Goal: Information Seeking & Learning: Learn about a topic

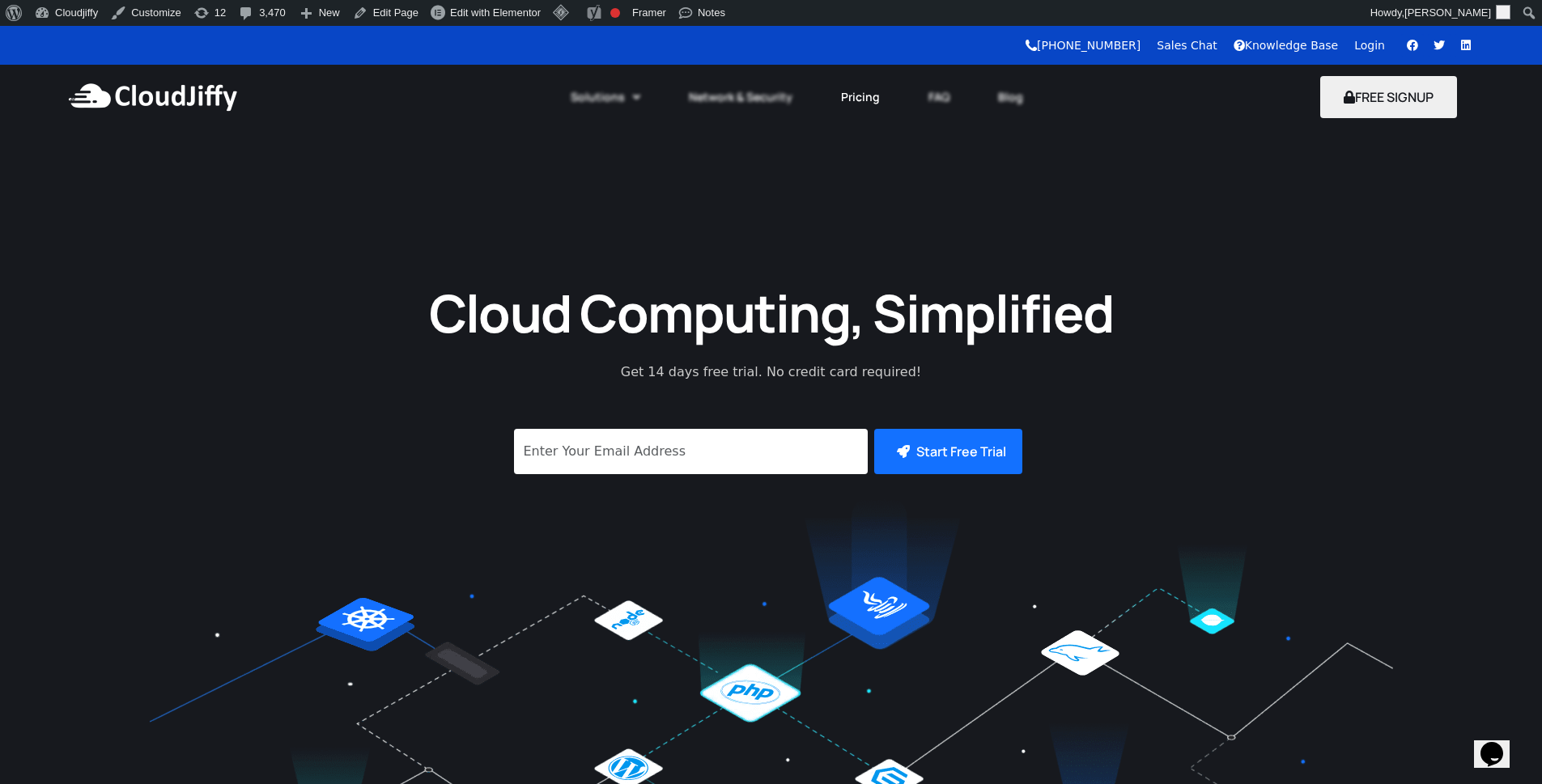
click at [870, 103] on link "Pricing" at bounding box center [860, 97] width 87 height 36
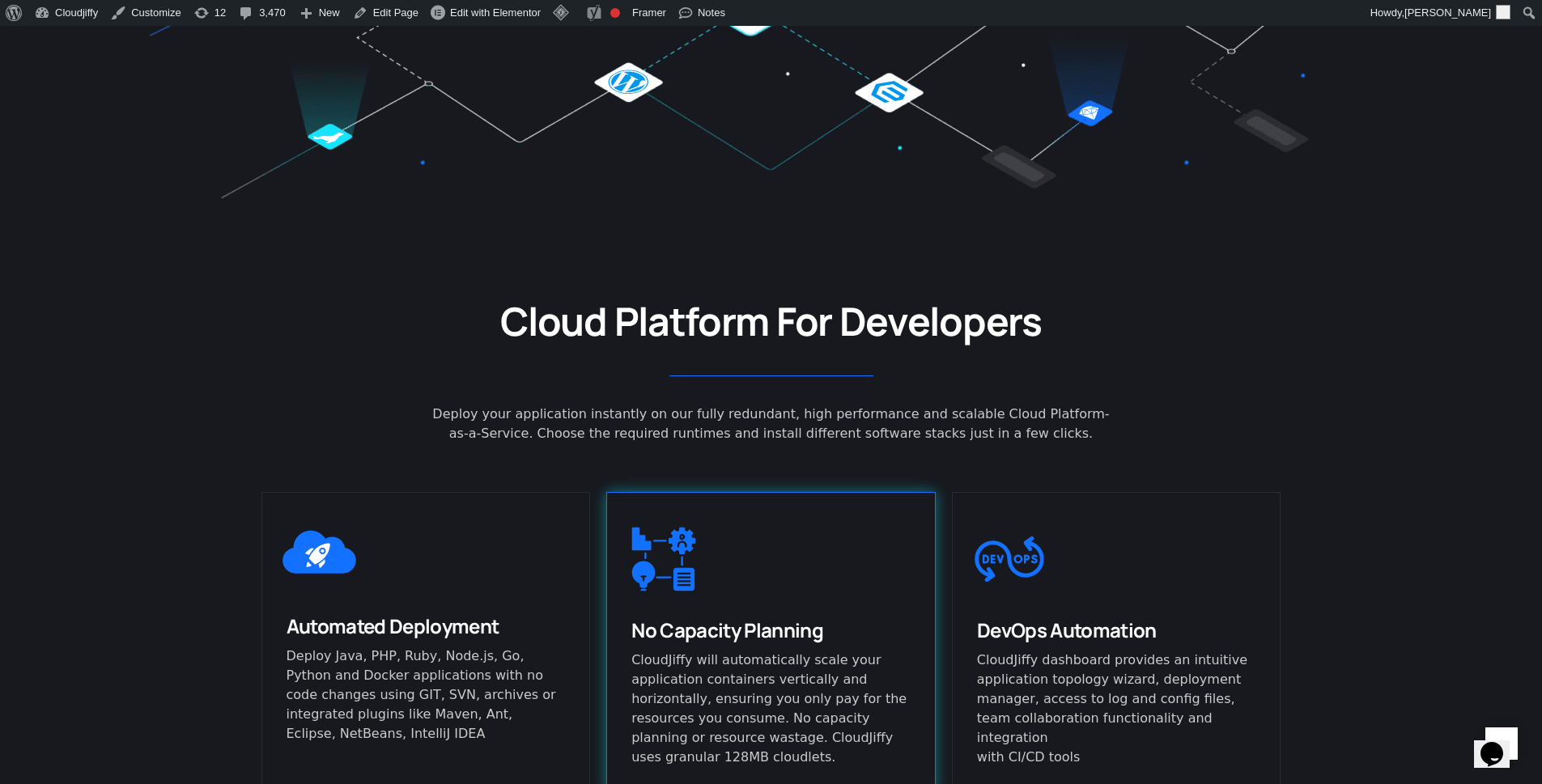
scroll to position [1068, 0]
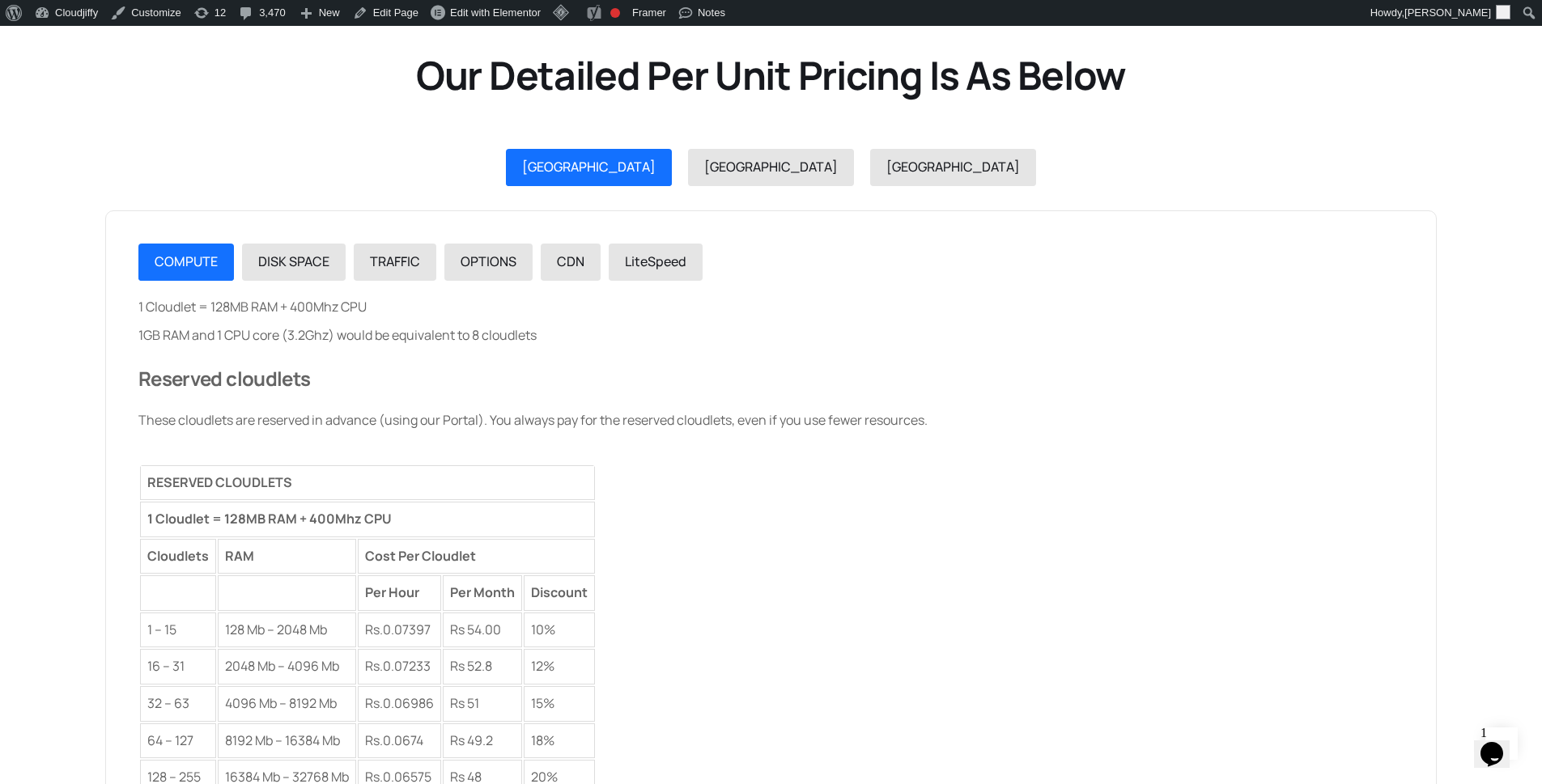
scroll to position [1651, 0]
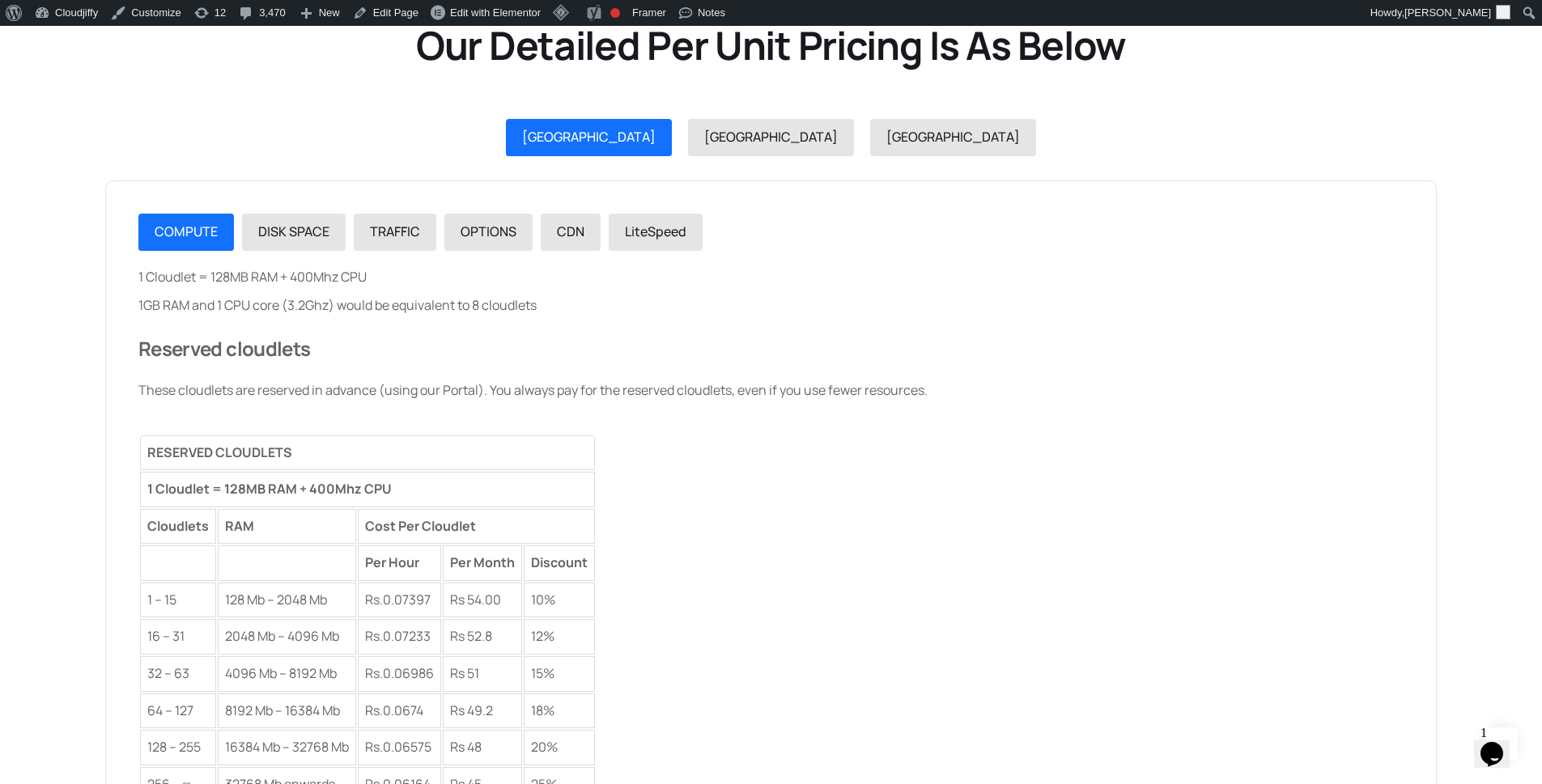
click at [296, 284] on div "1 Cloudlet = 128MB RAM + 400Mhz CPU 1GB RAM and 1 CPU core (3.2Ghz) would be eq…" at bounding box center [771, 535] width 1265 height 537
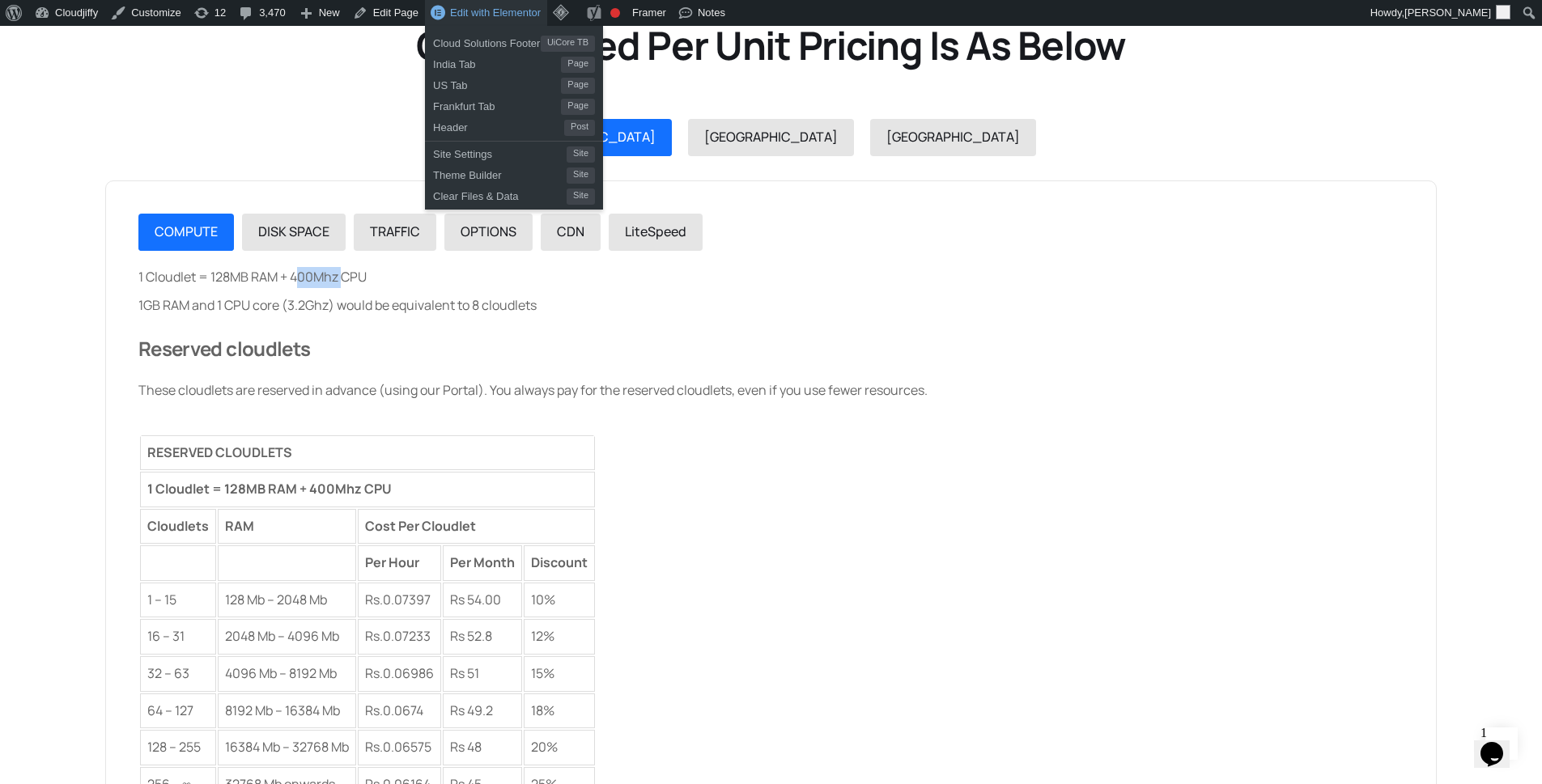
click at [463, 13] on span "Edit with Elementor" at bounding box center [495, 12] width 91 height 12
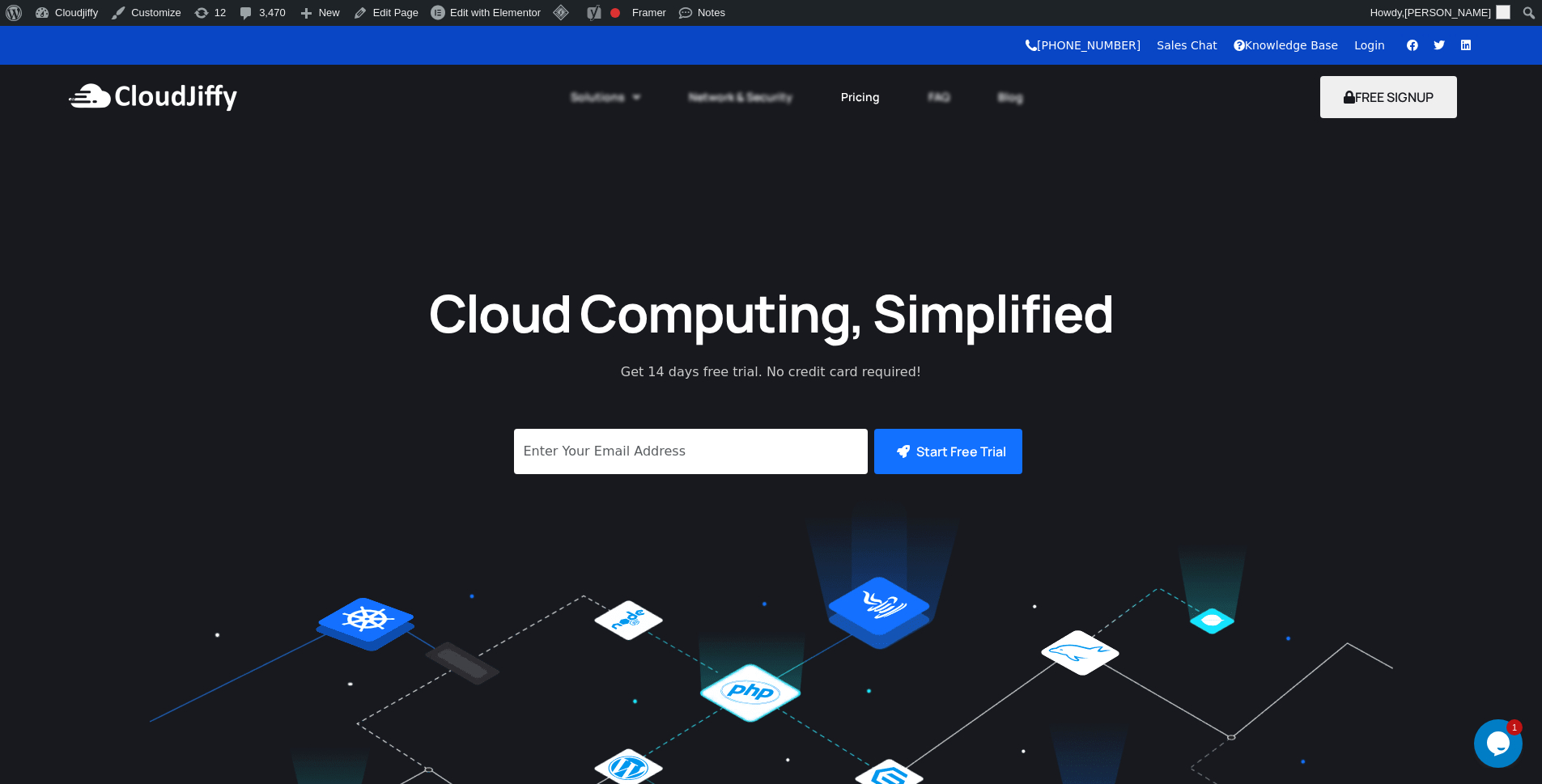
drag, startPoint x: 871, startPoint y: 96, endPoint x: 884, endPoint y: 87, distance: 15.8
click at [871, 95] on link "Pricing" at bounding box center [860, 97] width 87 height 36
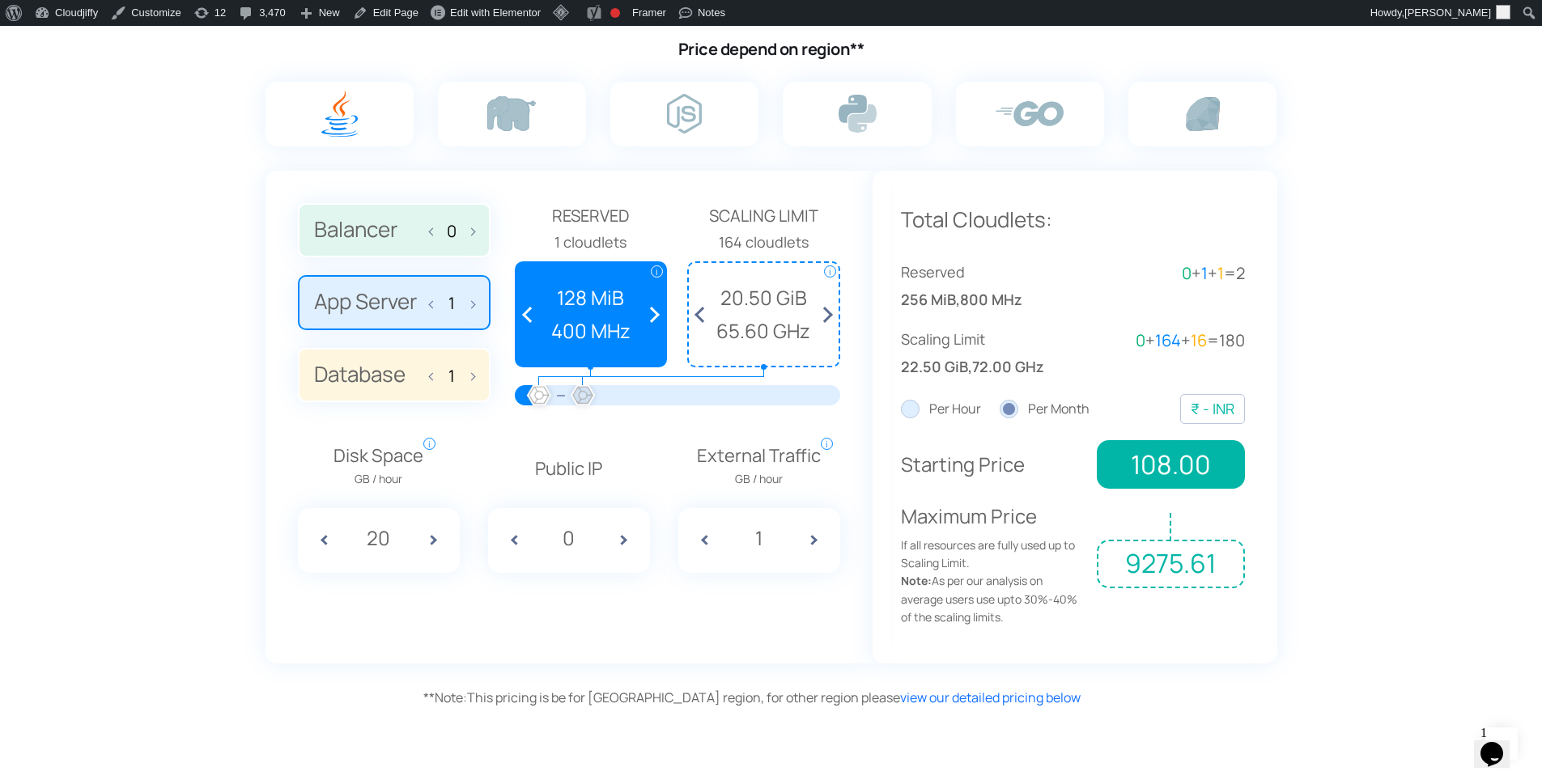
drag, startPoint x: 542, startPoint y: 391, endPoint x: 583, endPoint y: 395, distance: 41.2
click at [583, 395] on div at bounding box center [582, 396] width 36 height 36
drag, startPoint x: 539, startPoint y: 394, endPoint x: 515, endPoint y: 390, distance: 24.3
click at [539, 392] on div at bounding box center [677, 395] width 276 height 20
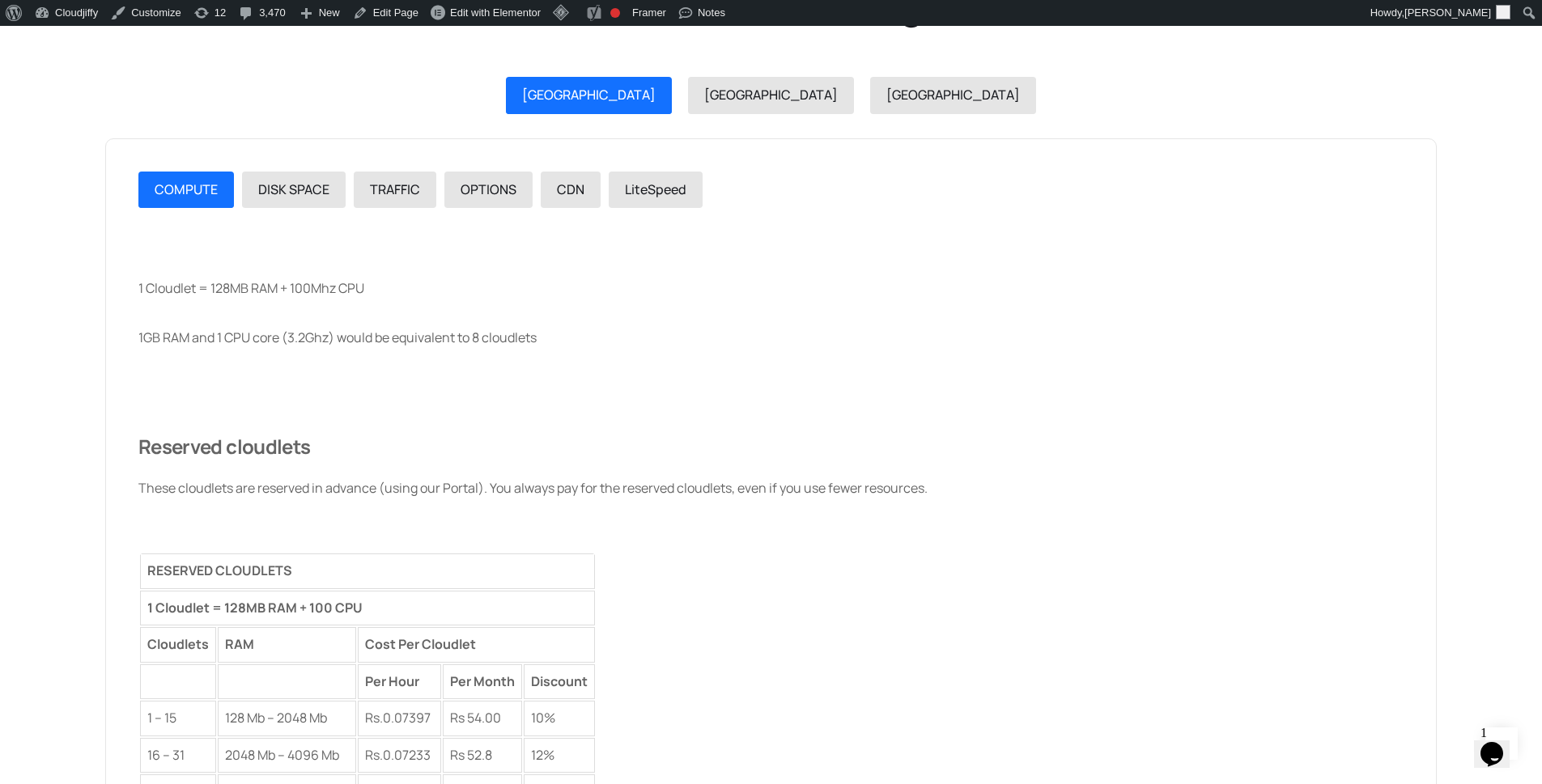
scroll to position [1873, 0]
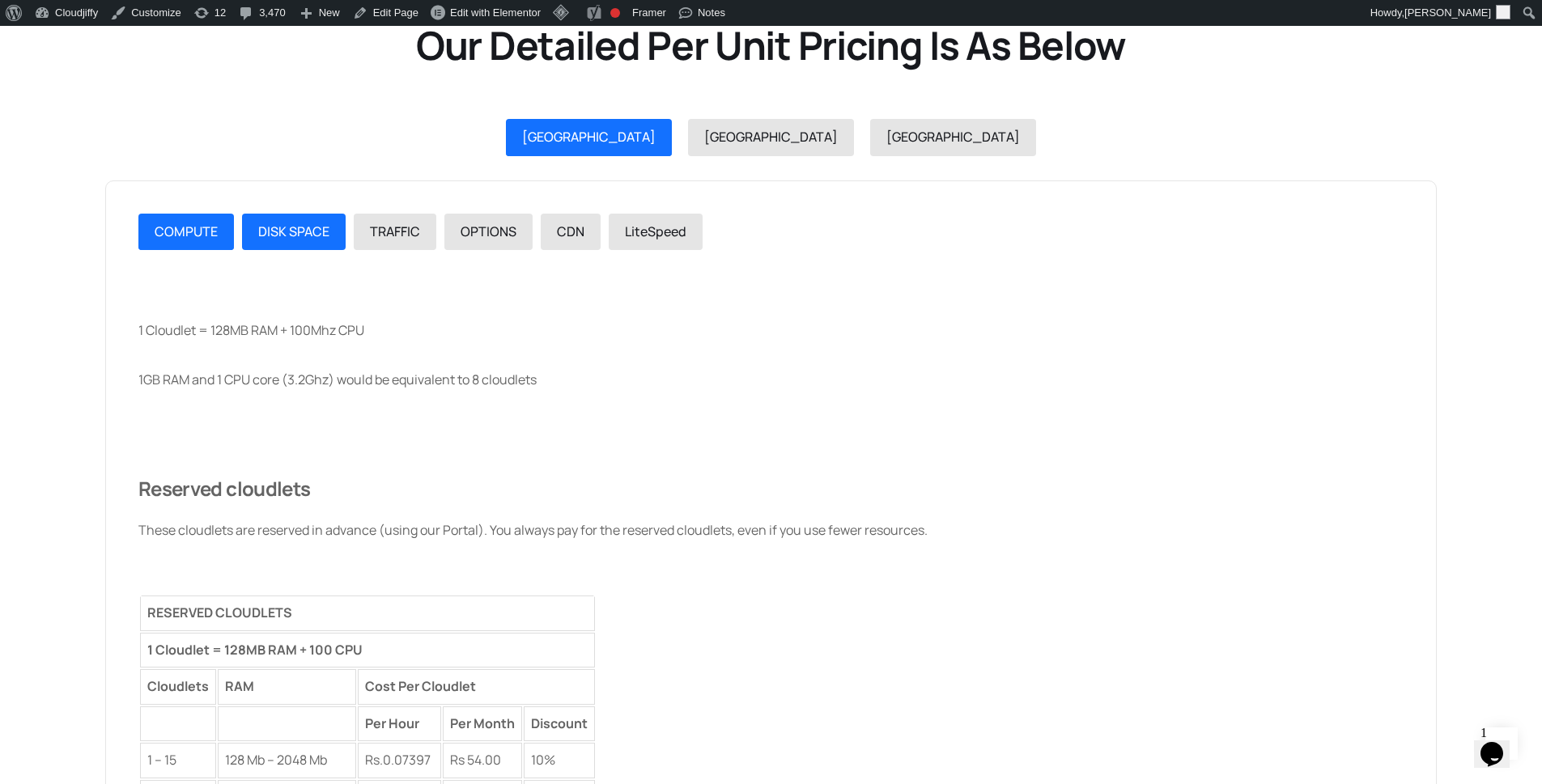
click at [280, 224] on span "DISK SPACE" at bounding box center [294, 231] width 71 height 18
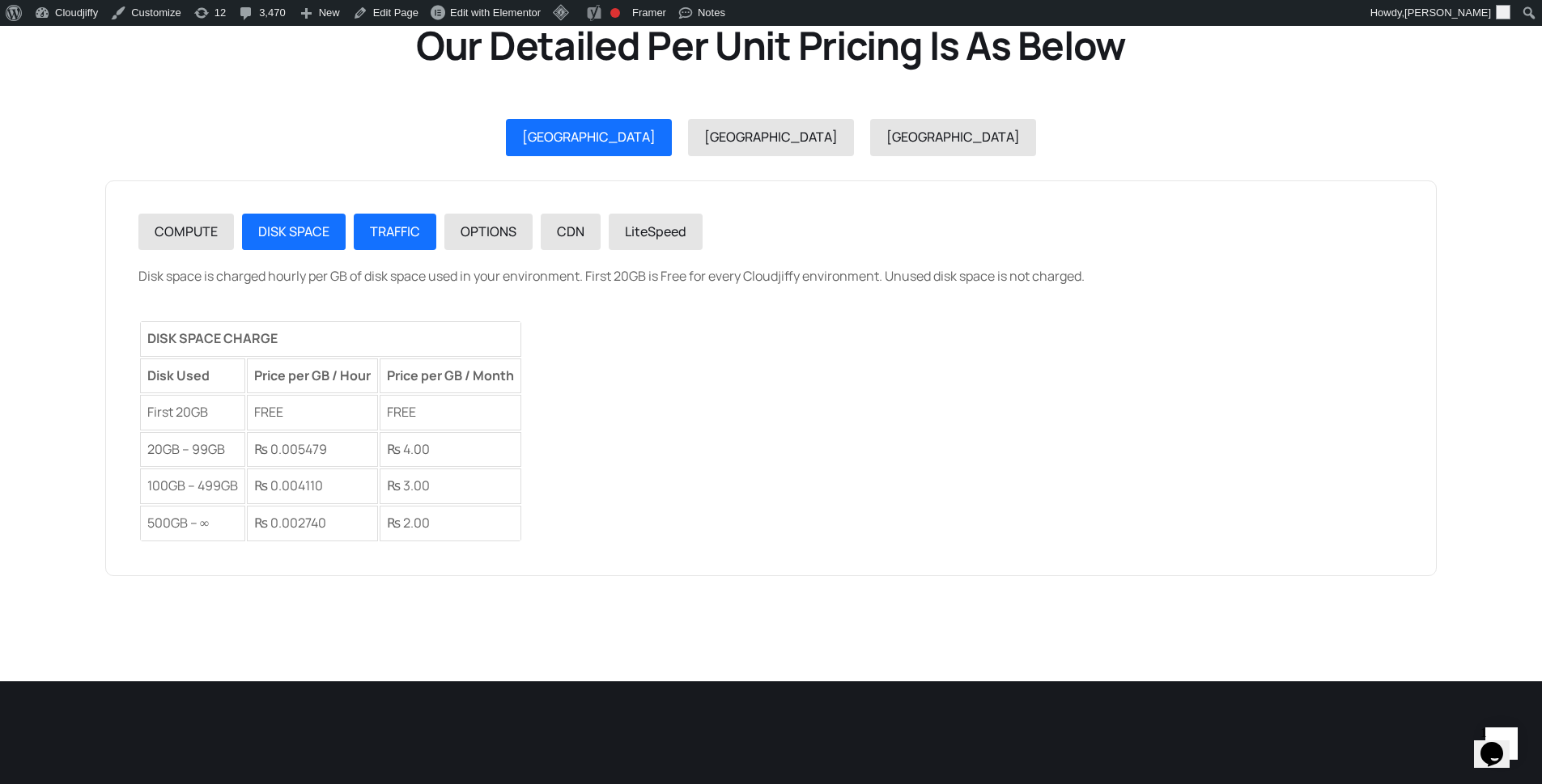
click at [384, 235] on span "TRAFFIC" at bounding box center [395, 231] width 50 height 18
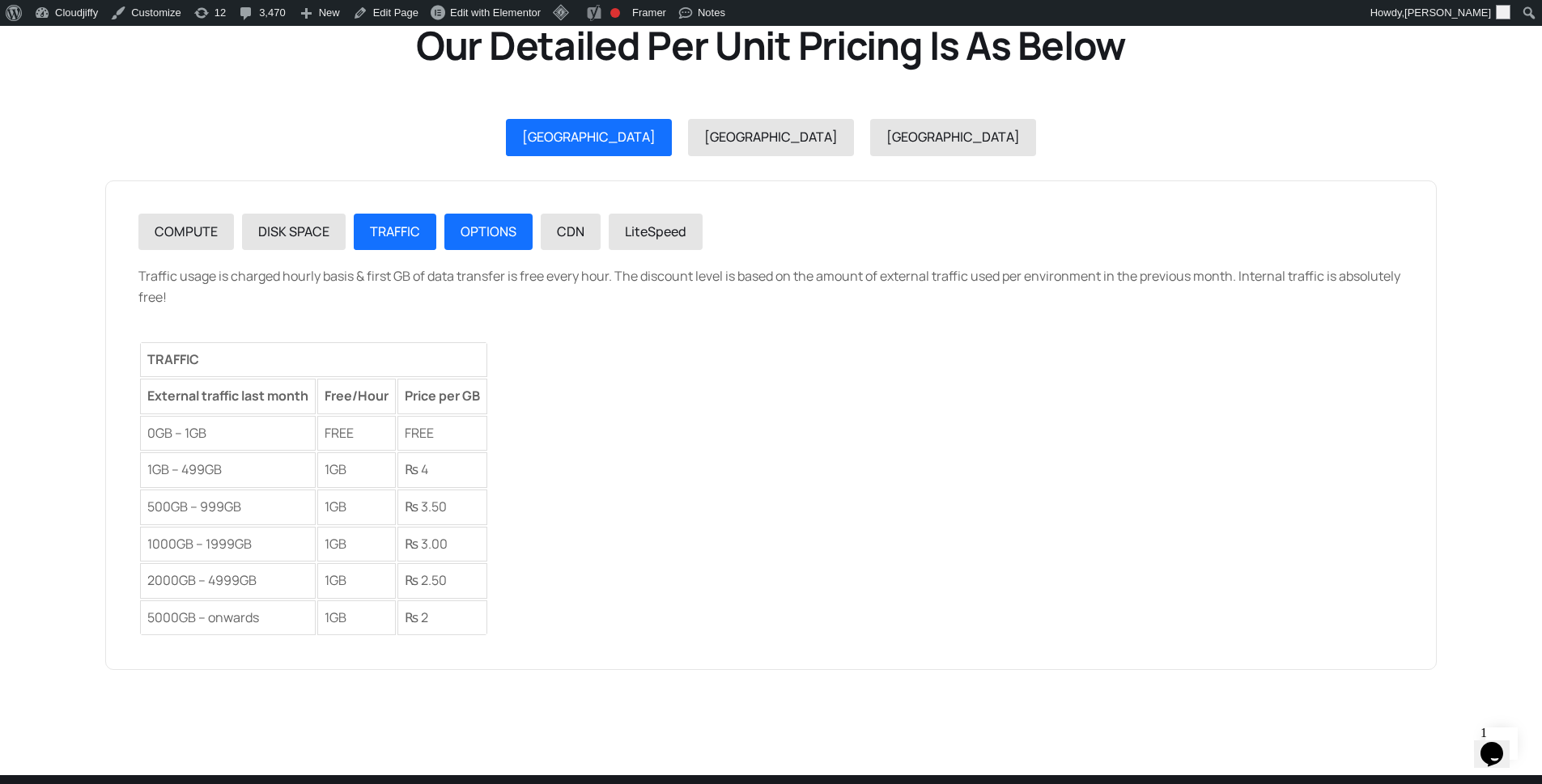
click at [474, 241] on div "OPTIONS" at bounding box center [489, 232] width 55 height 21
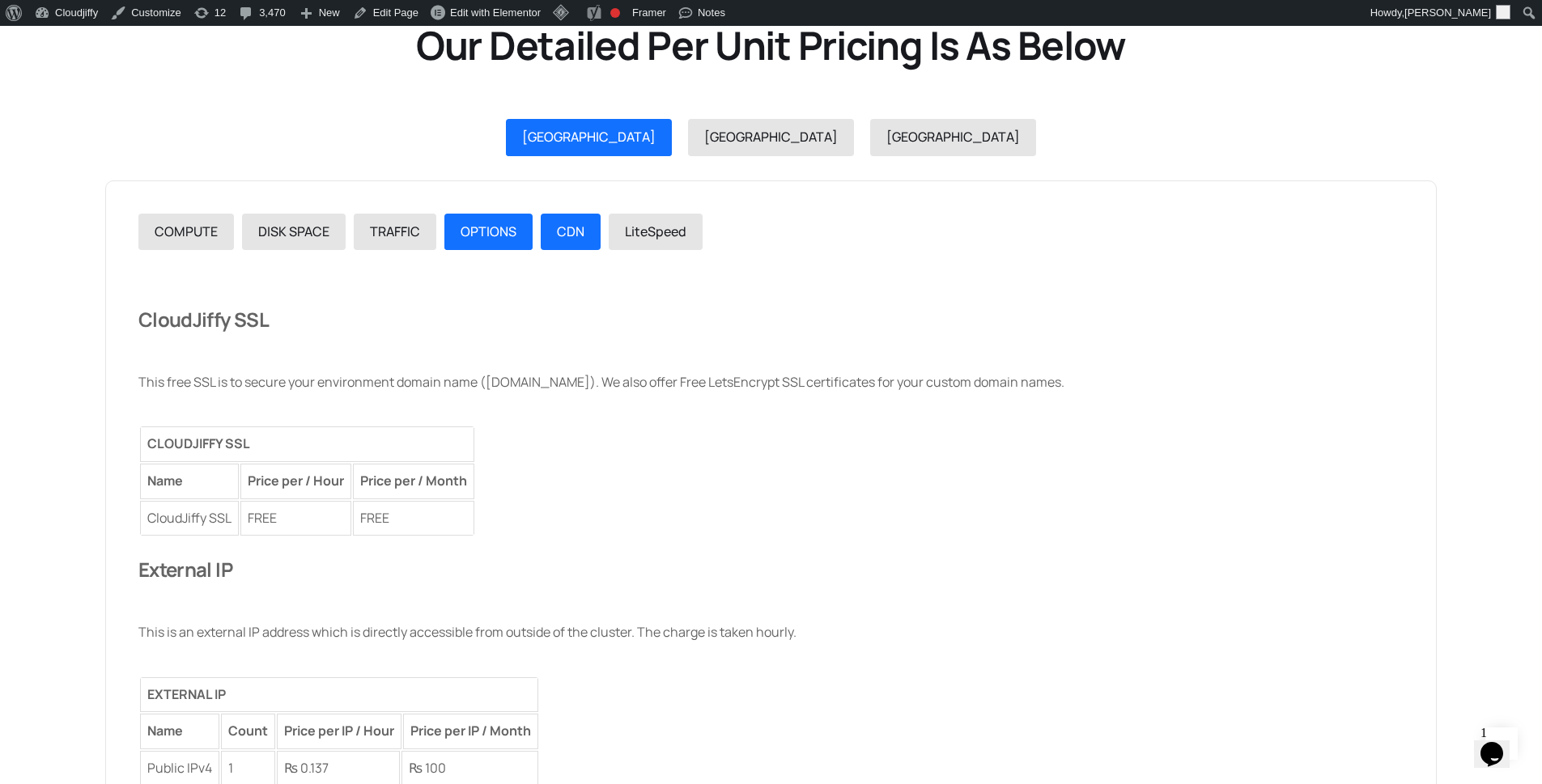
click at [581, 237] on span "CDN" at bounding box center [571, 231] width 28 height 18
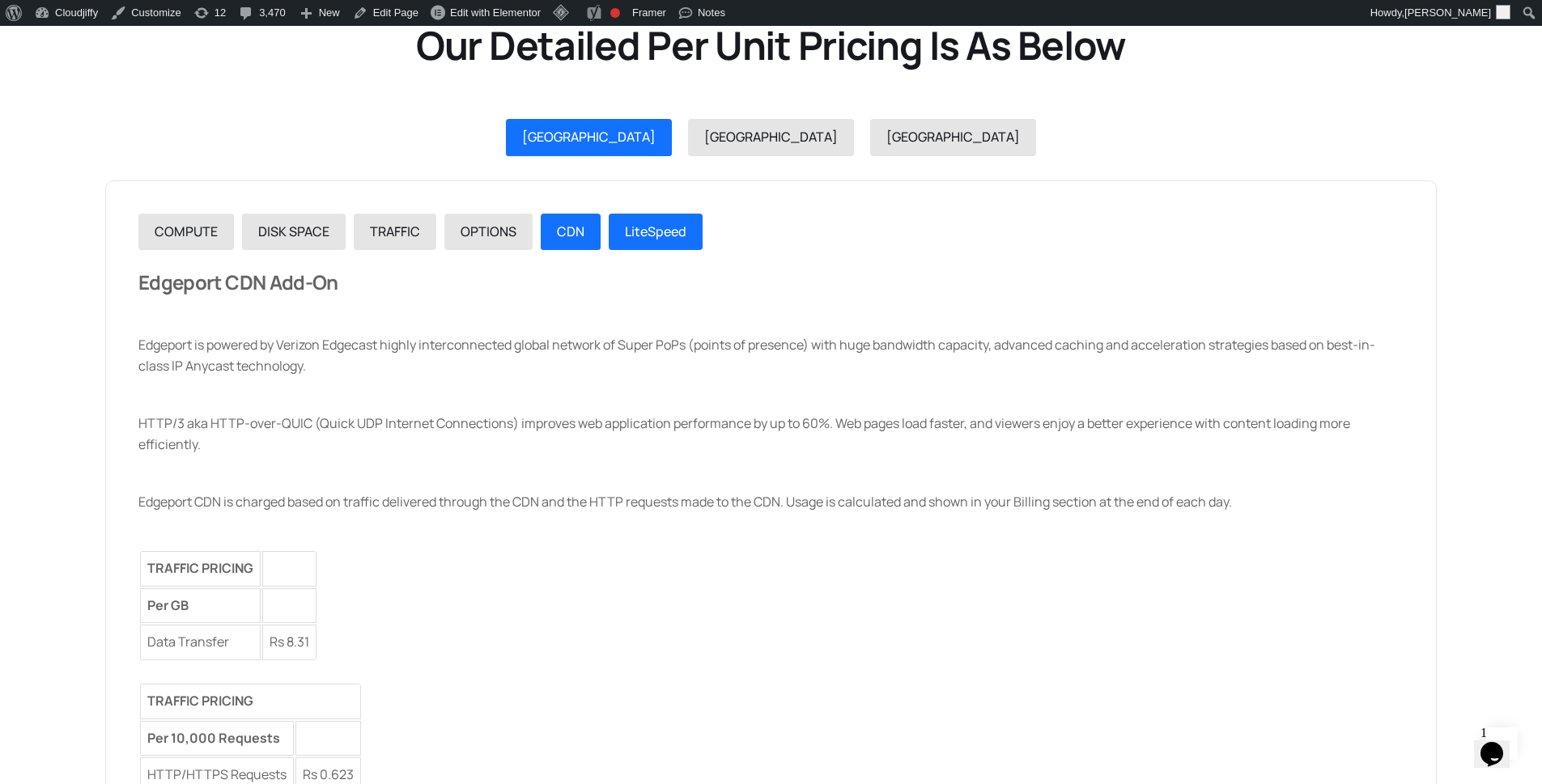
click at [630, 231] on span "LiteSpeed" at bounding box center [655, 231] width 62 height 18
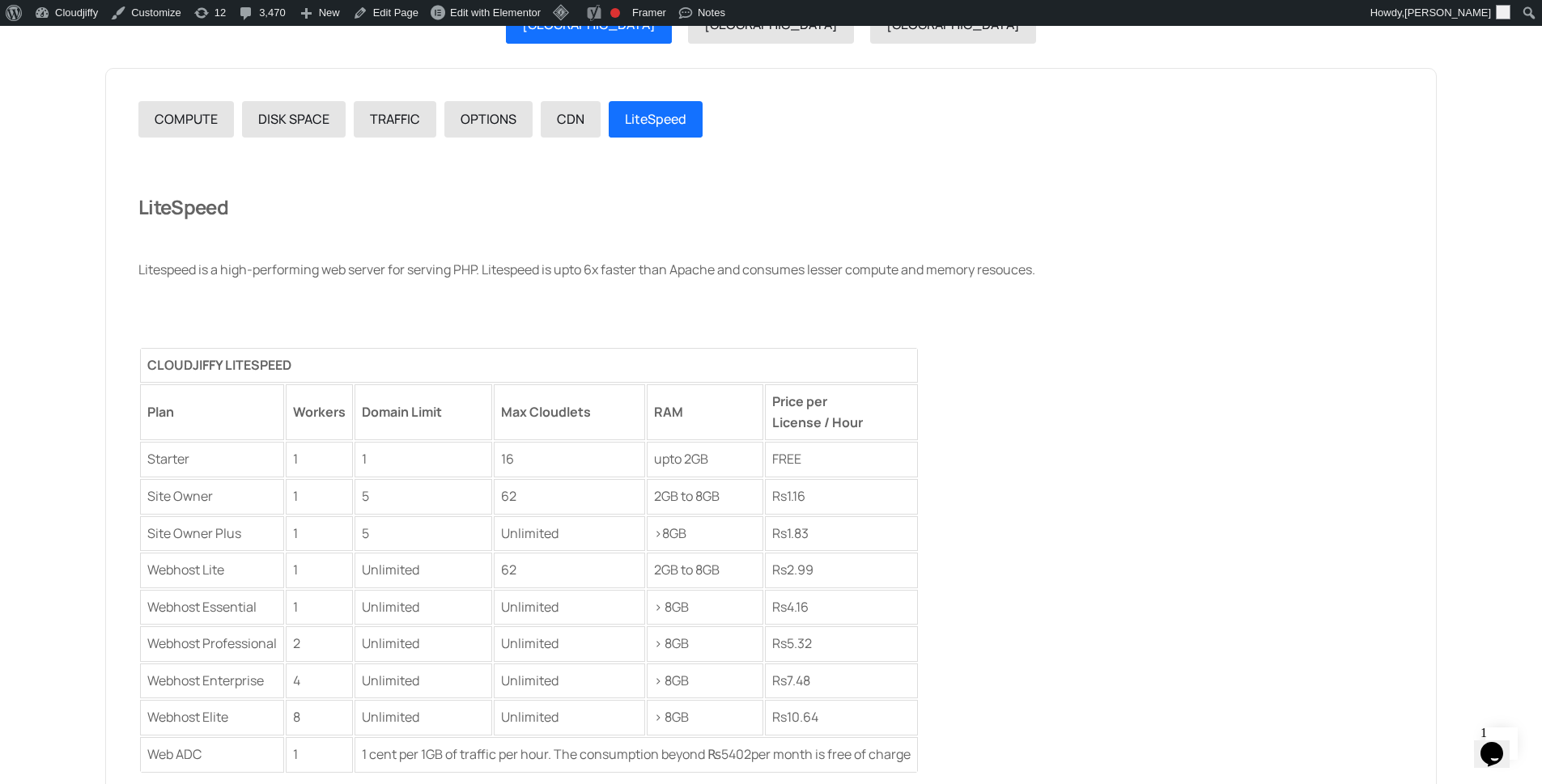
scroll to position [1776, 0]
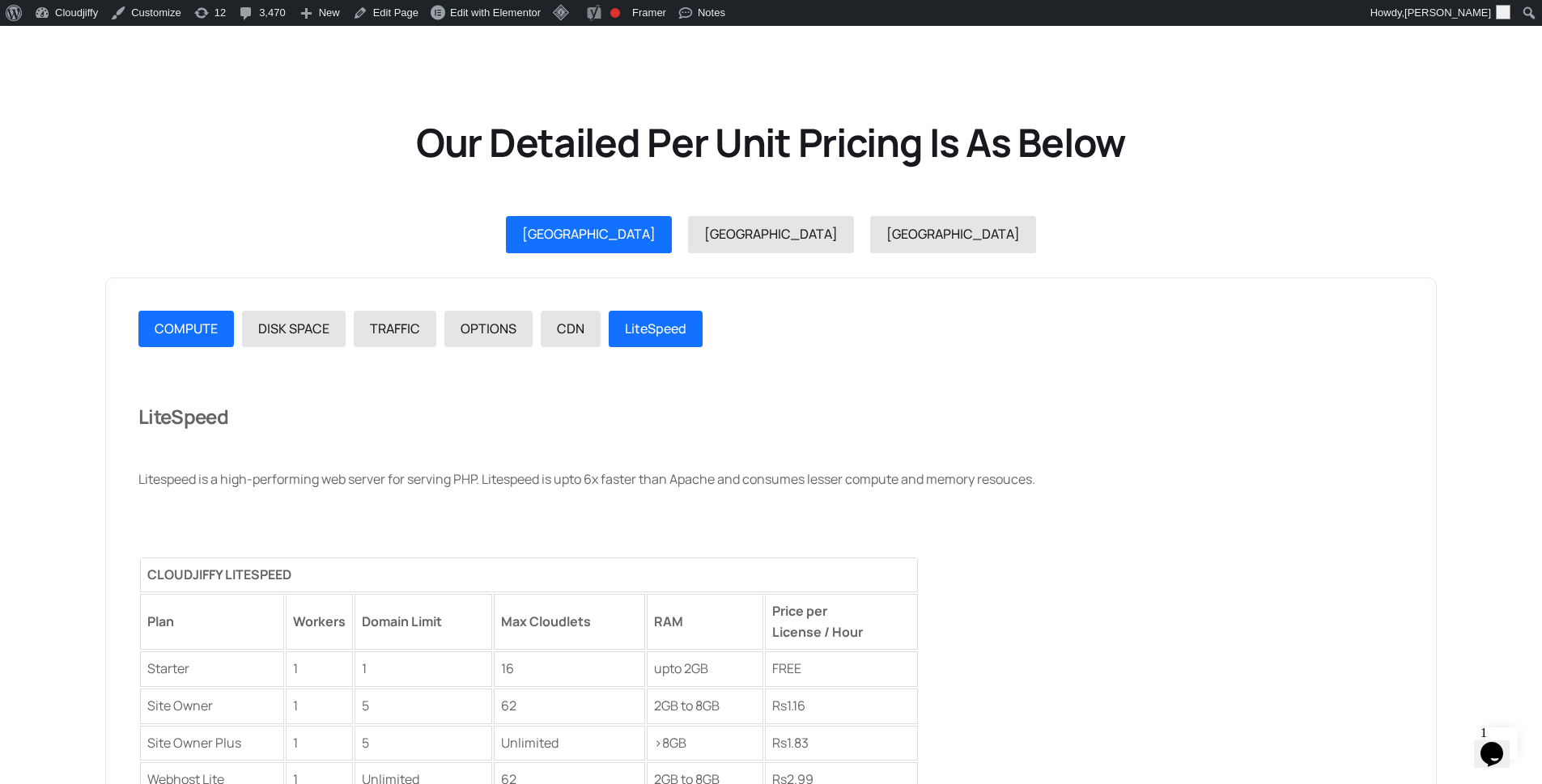
click at [165, 329] on span "COMPUTE" at bounding box center [185, 328] width 63 height 18
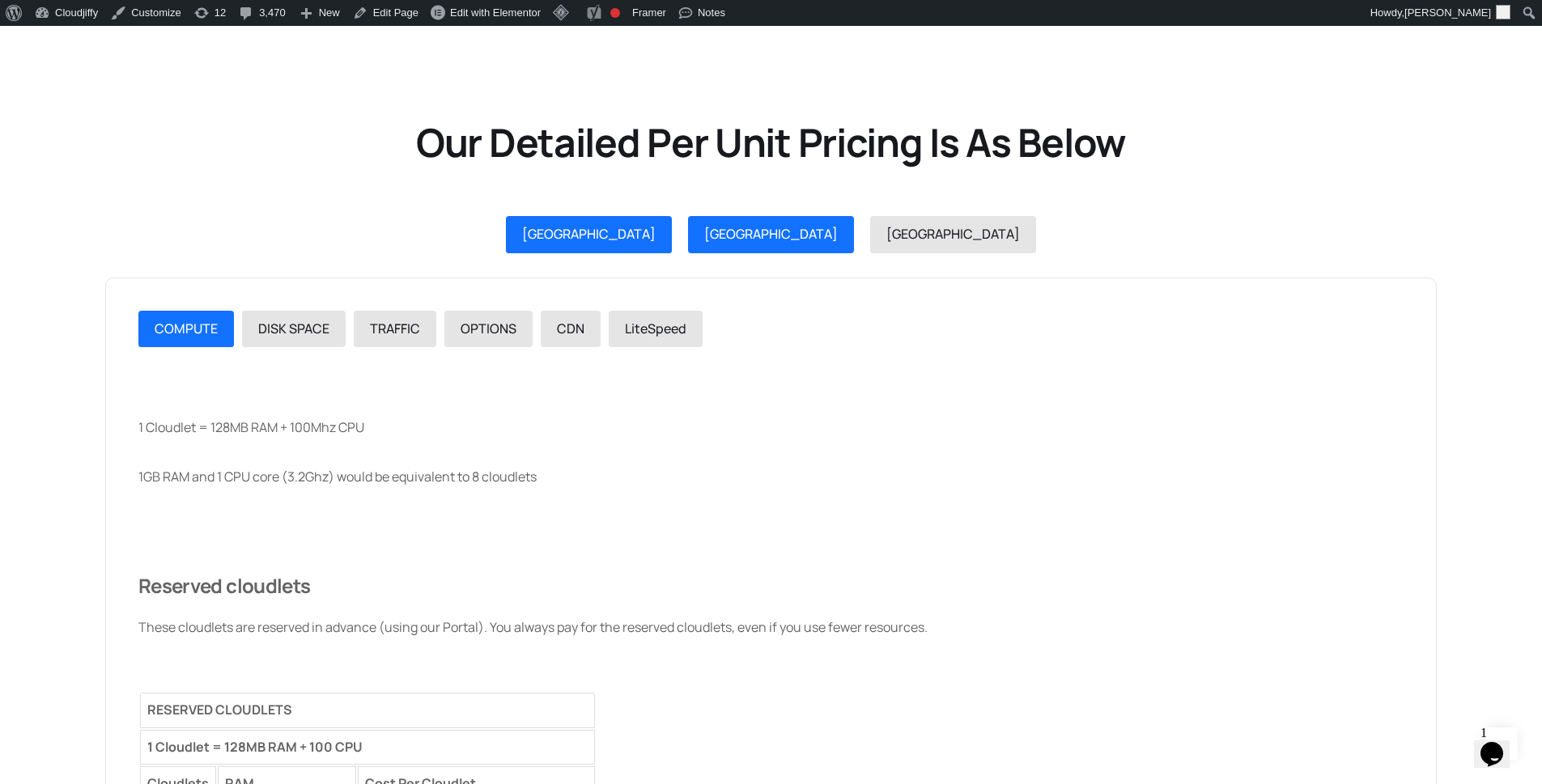
click at [755, 240] on span "[GEOGRAPHIC_DATA]" at bounding box center [771, 234] width 133 height 18
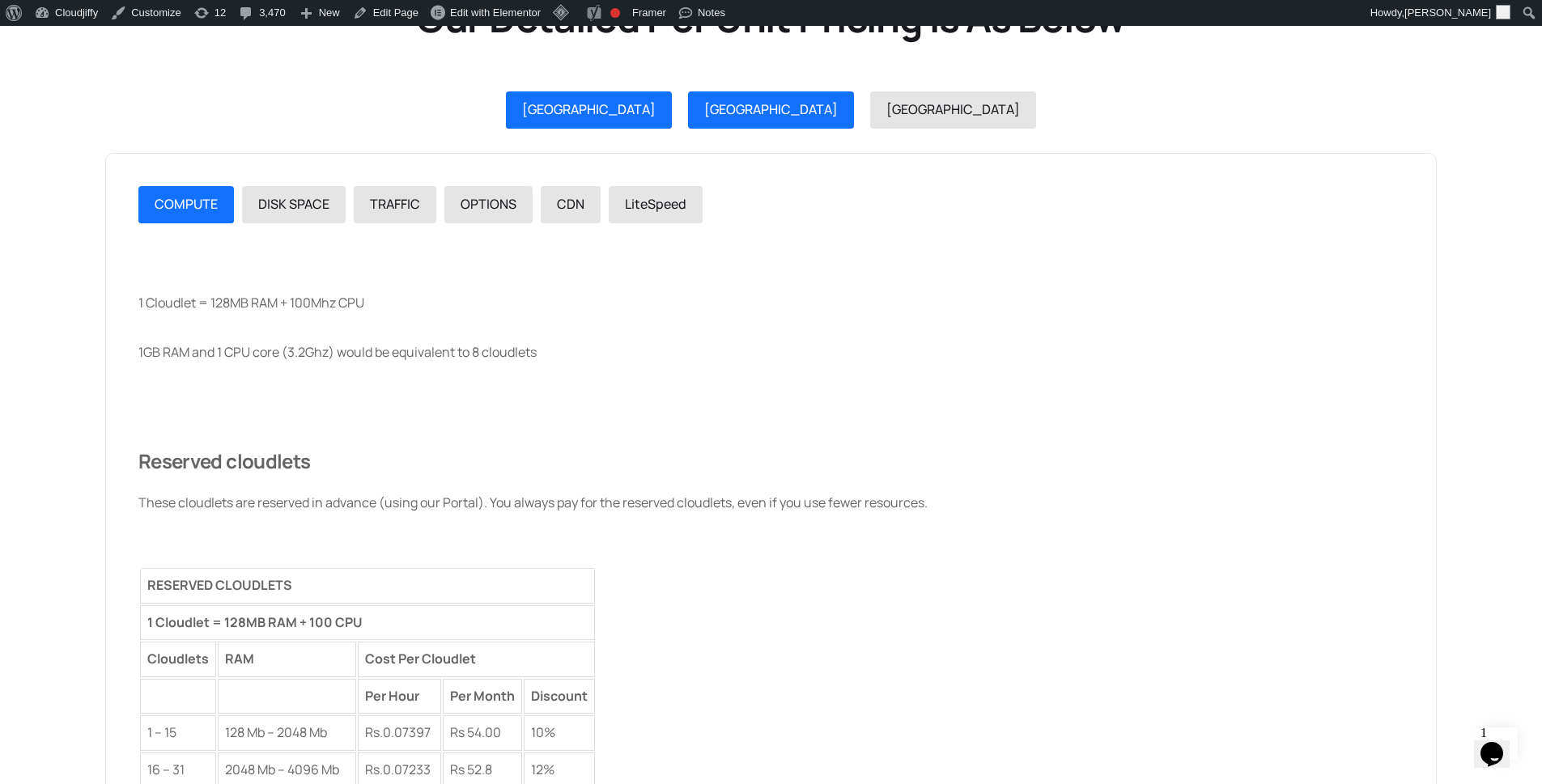
click at [750, 105] on span "[GEOGRAPHIC_DATA]" at bounding box center [771, 109] width 133 height 18
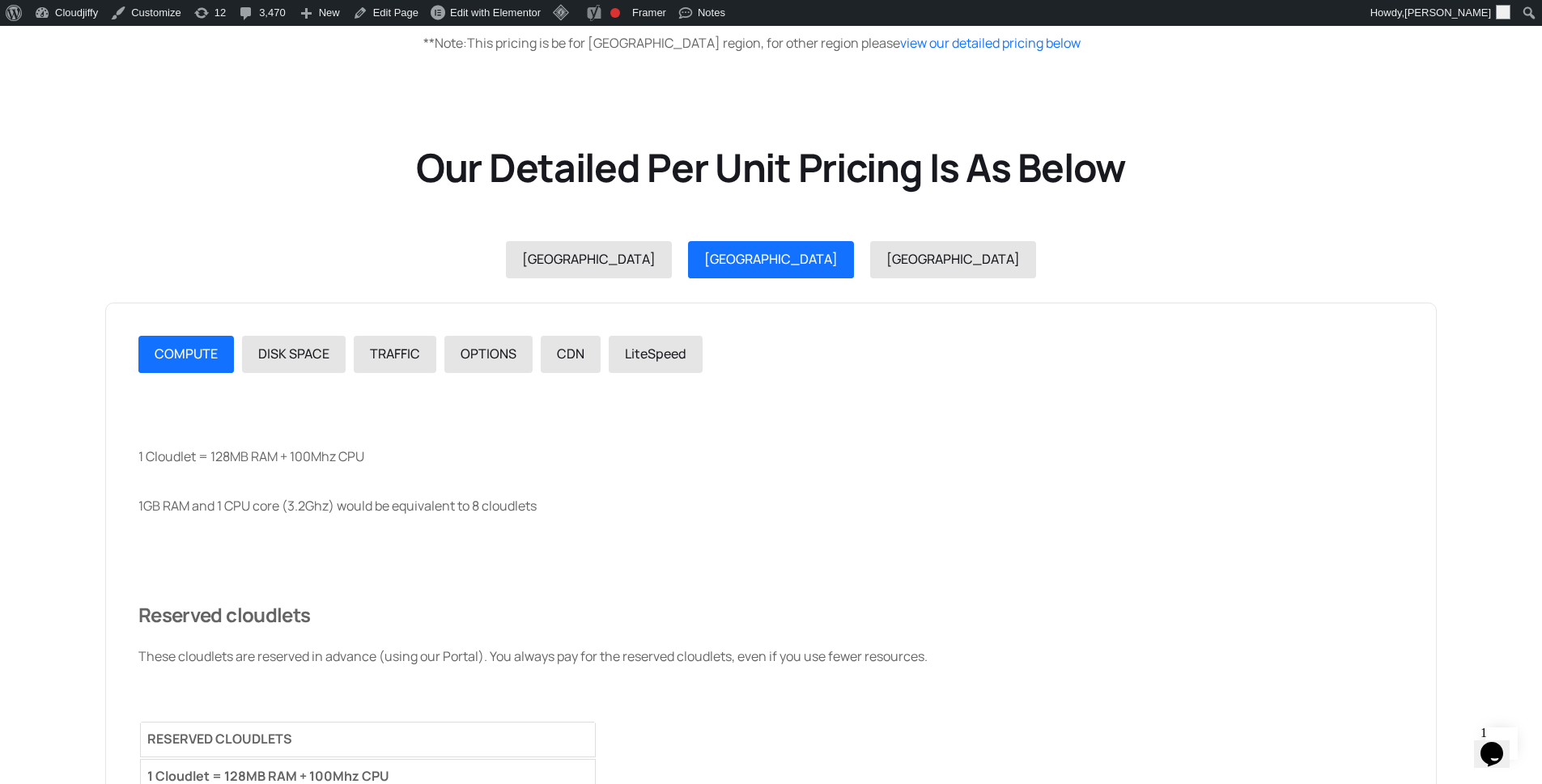
scroll to position [1484, 0]
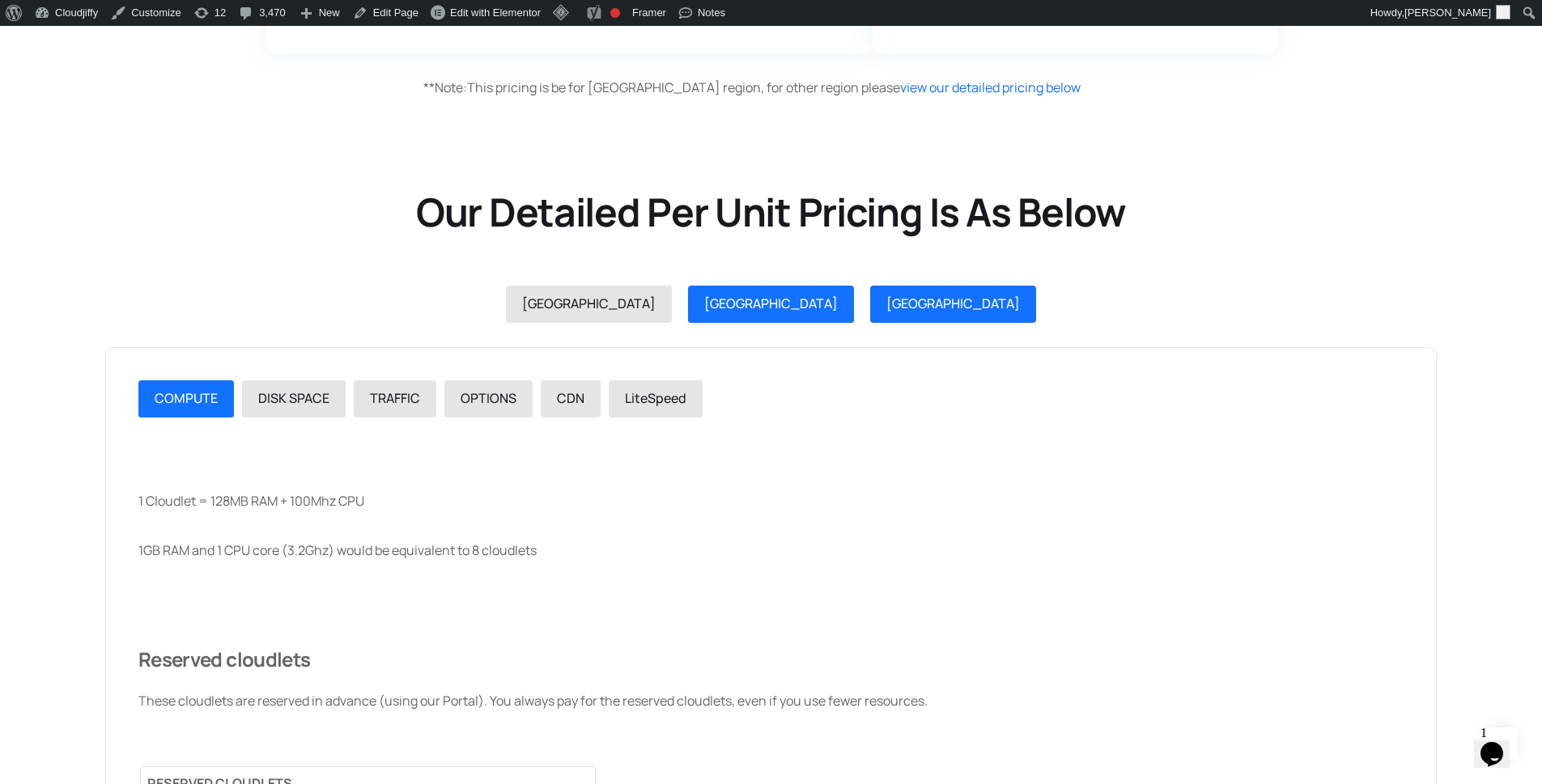
click at [886, 301] on span "[GEOGRAPHIC_DATA]" at bounding box center [953, 303] width 133 height 18
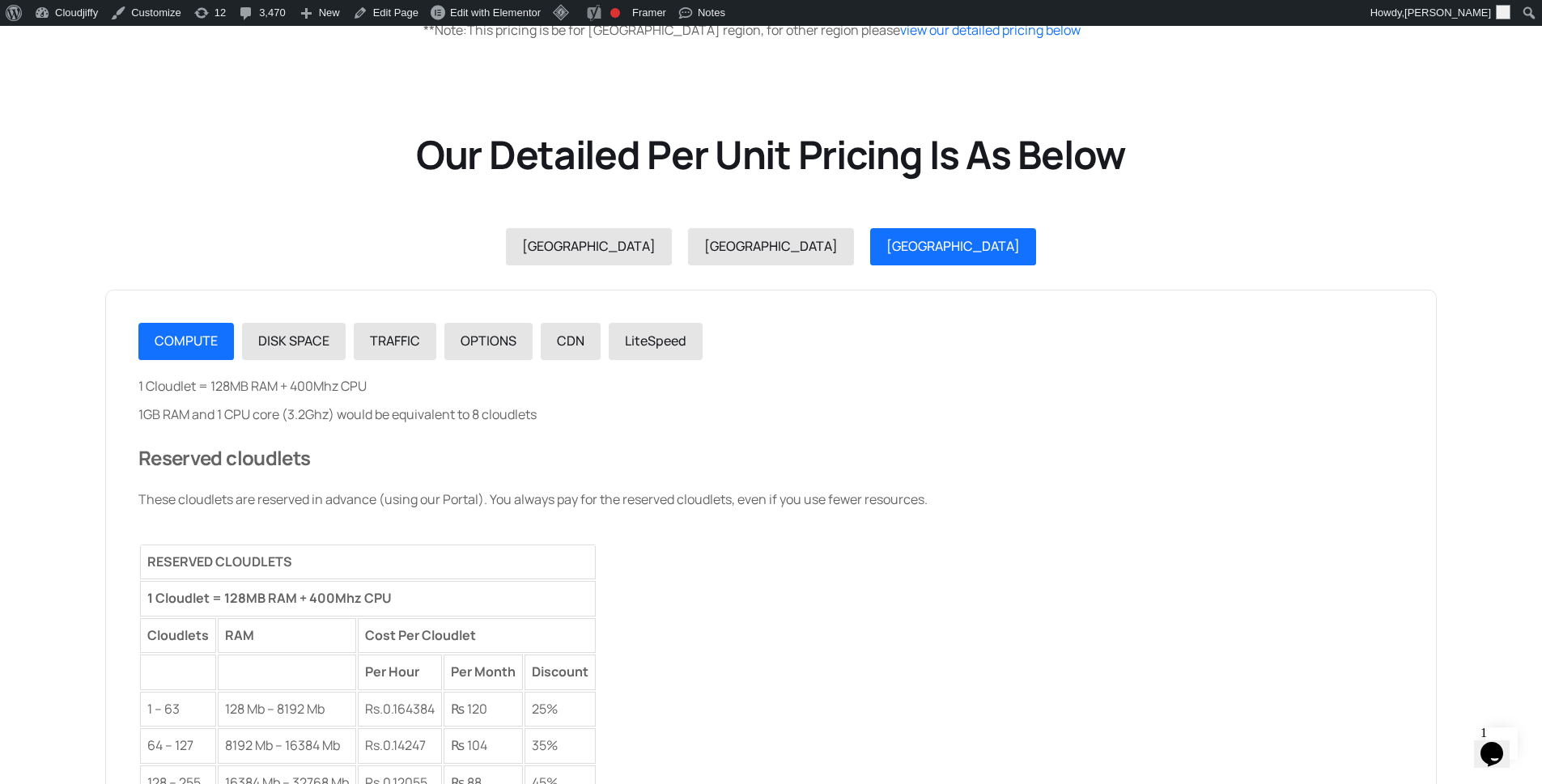
scroll to position [1678, 0]
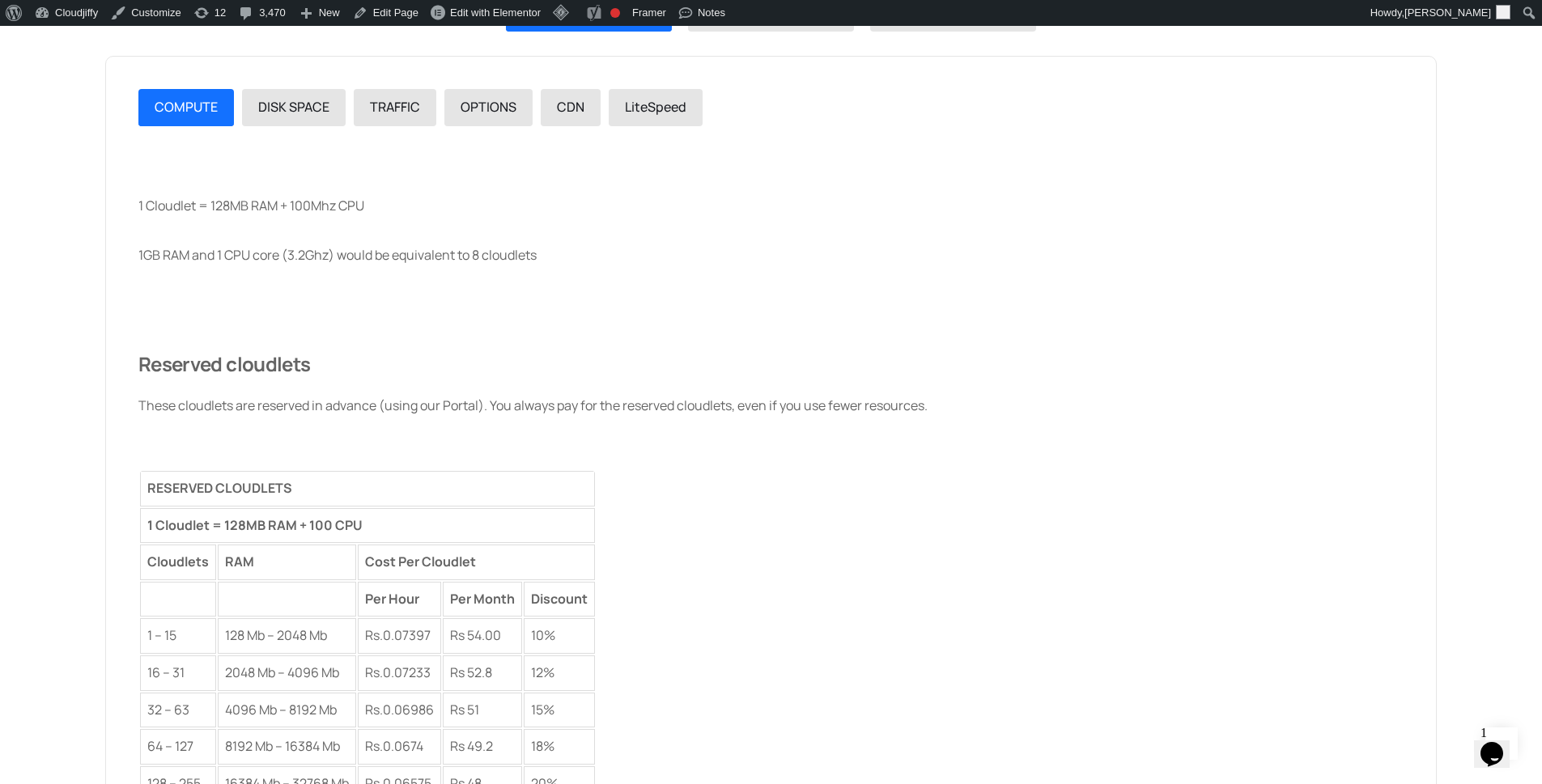
click at [637, 308] on div "1 Cloudlet = 128MB RAM + 100Mhz CPU 1GB RAM and 1 CPU core (3.2Ghz) would be eq…" at bounding box center [771, 508] width 1265 height 665
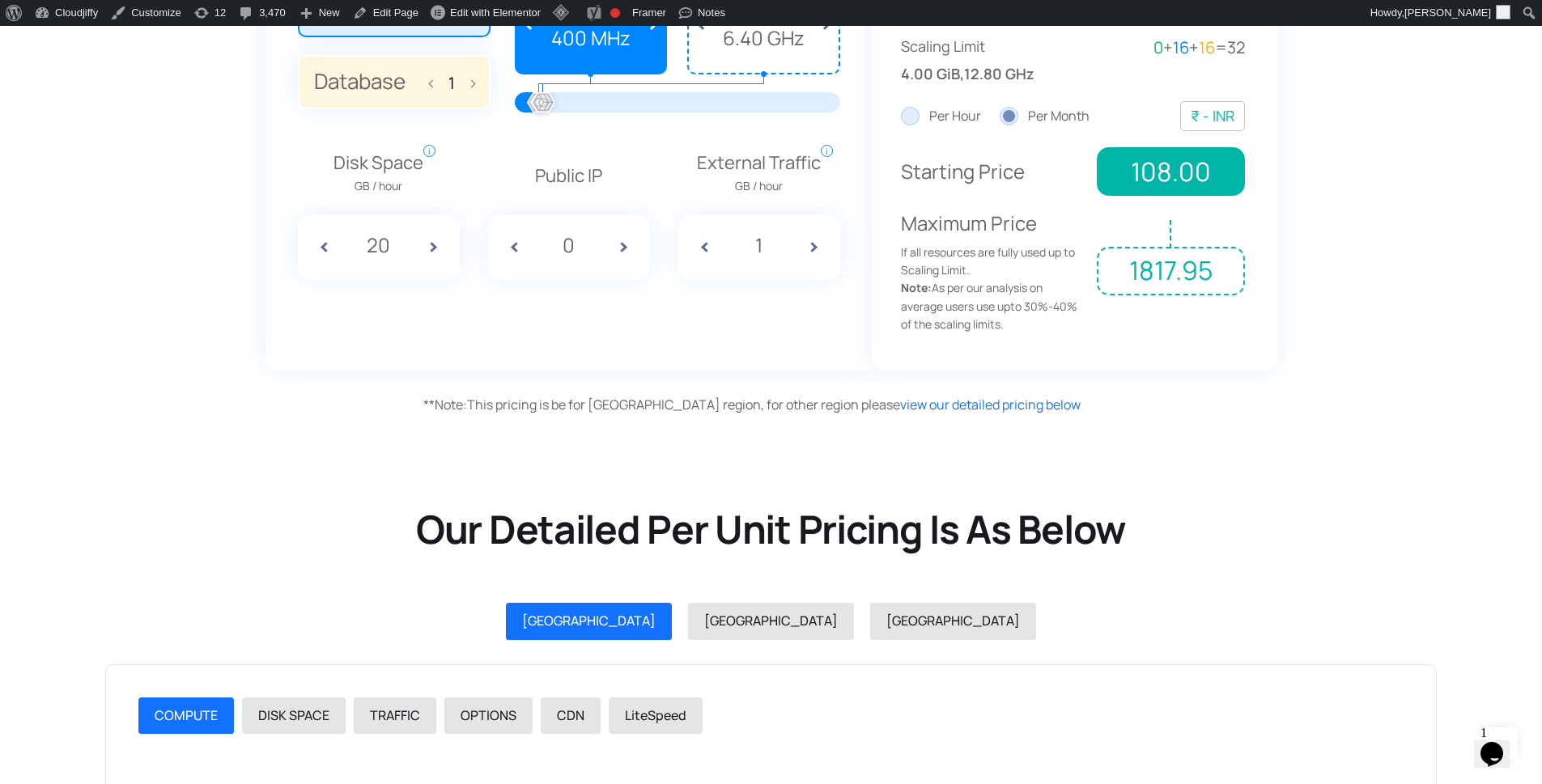
scroll to position [1409, 0]
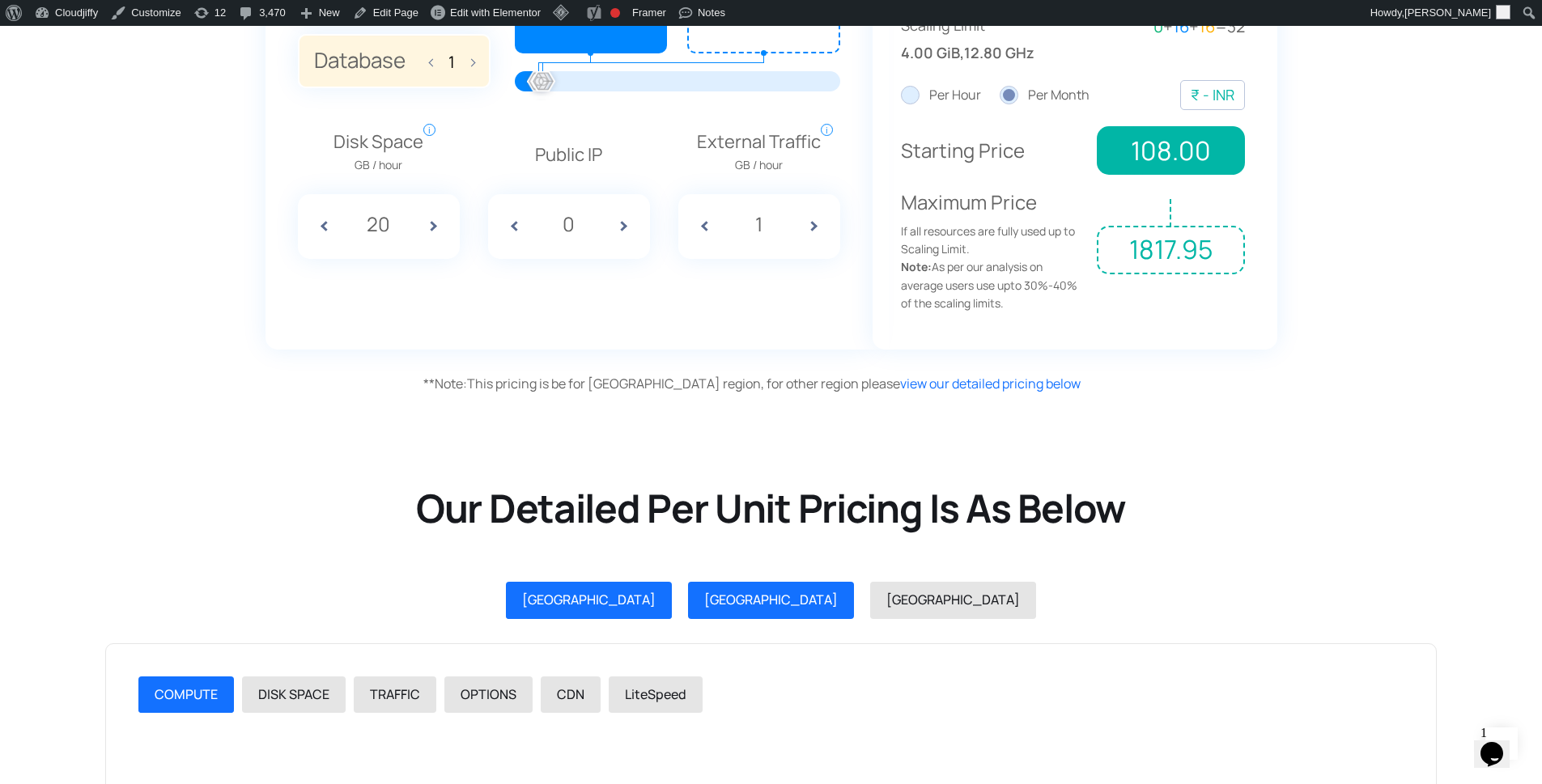
click at [741, 599] on link "[GEOGRAPHIC_DATA]" at bounding box center [770, 600] width 165 height 37
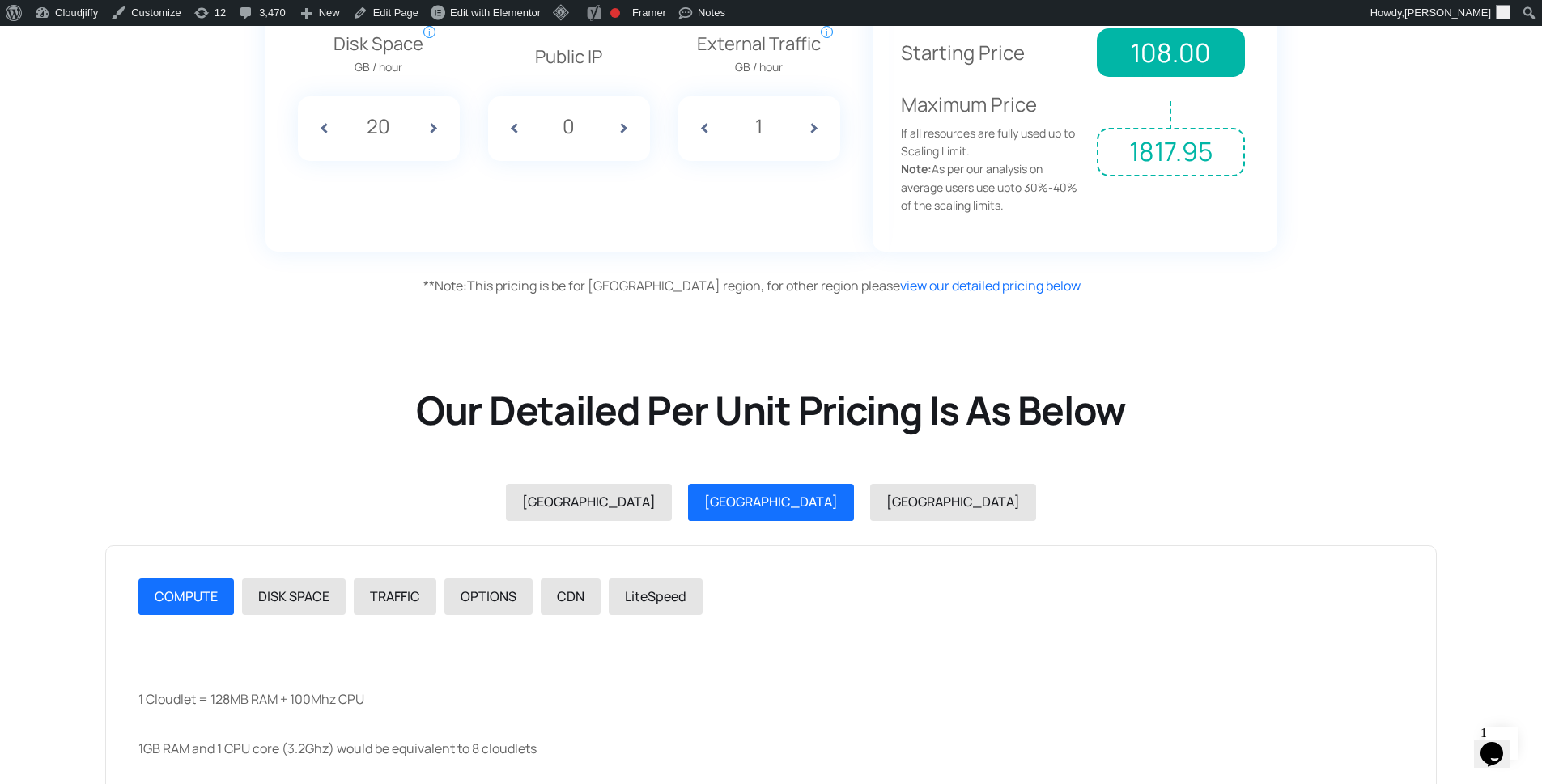
scroll to position [1506, 0]
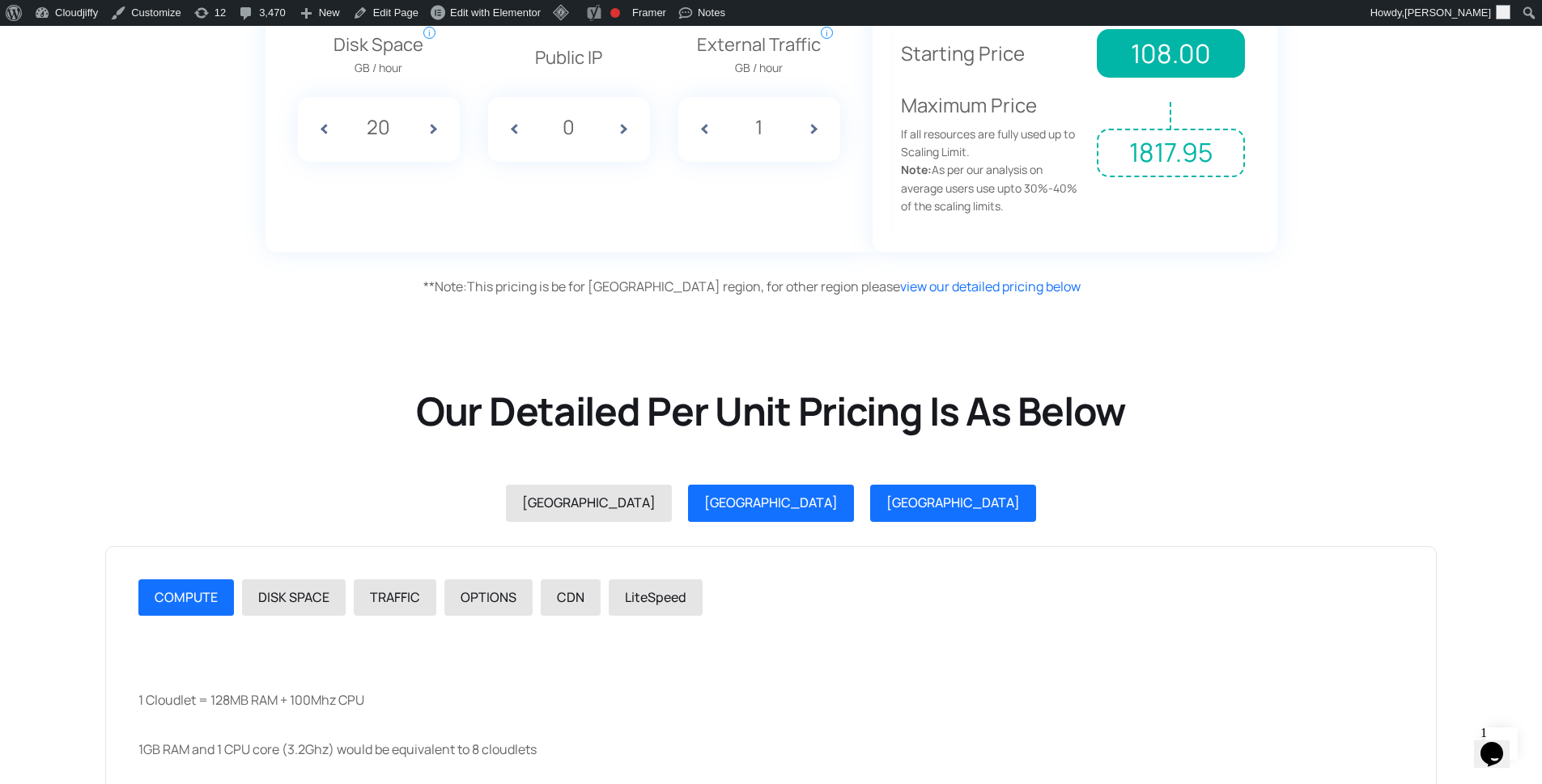
click at [870, 519] on link "[GEOGRAPHIC_DATA]" at bounding box center [952, 503] width 165 height 37
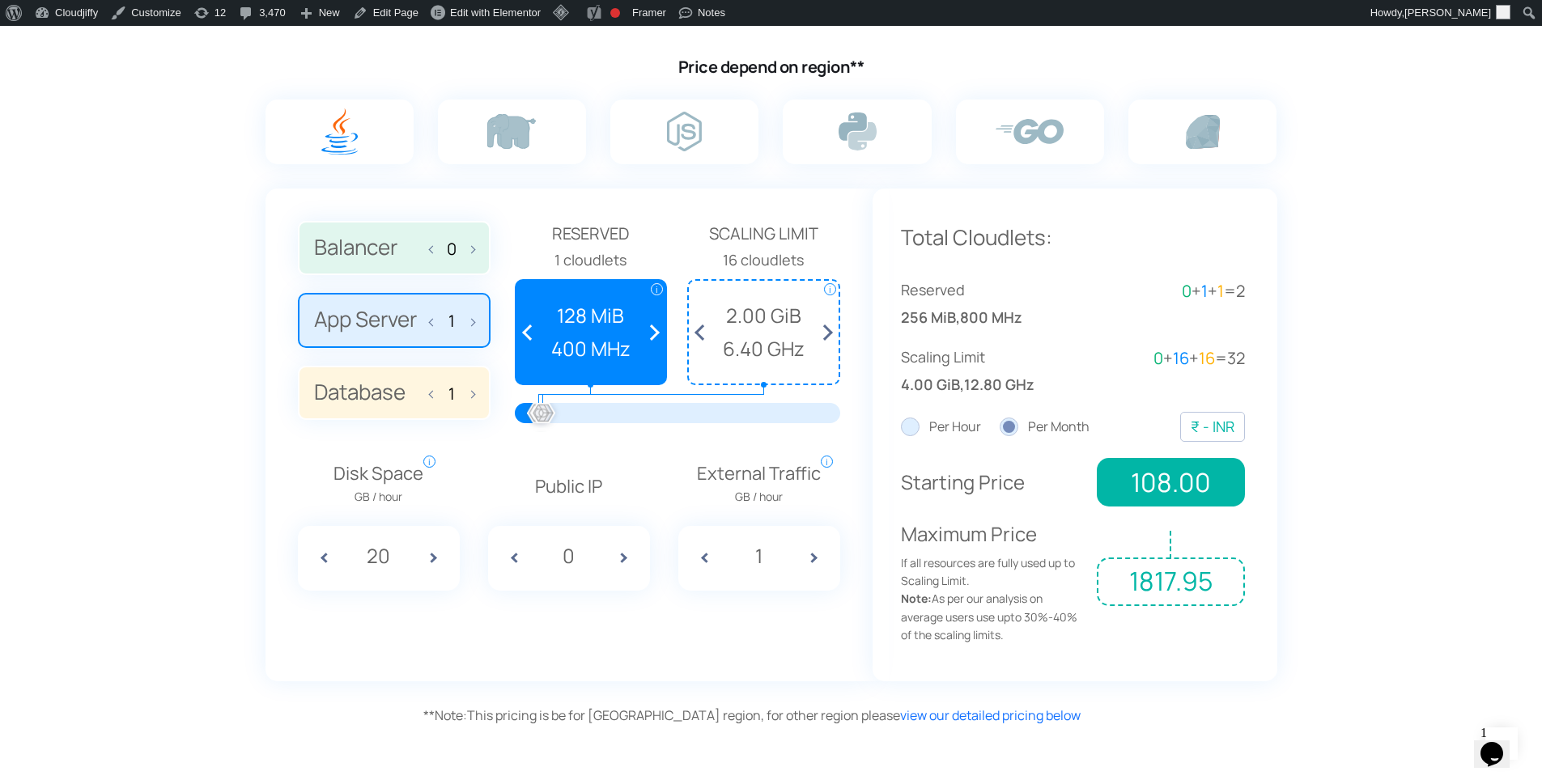
scroll to position [924, 0]
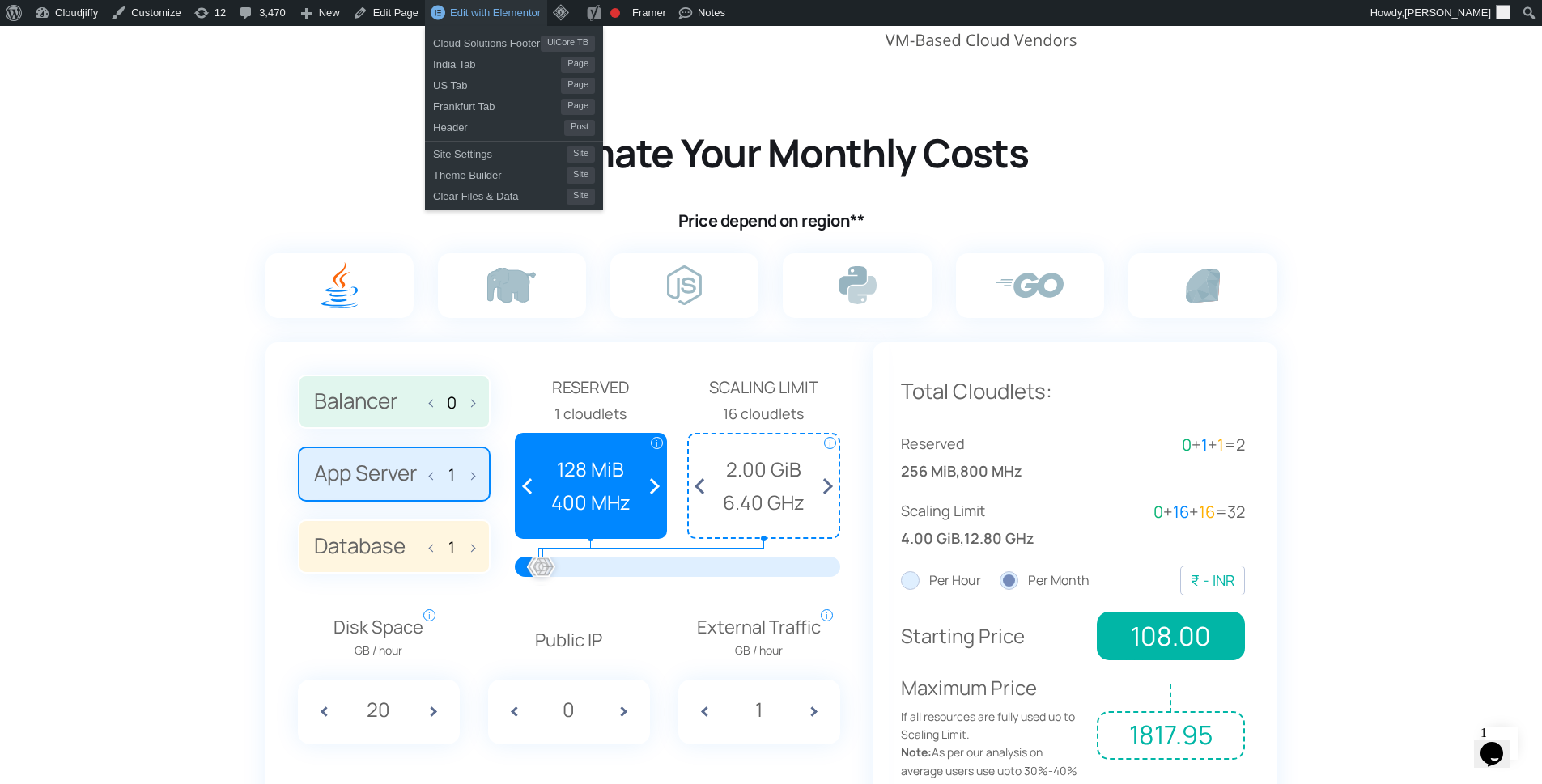
click at [500, 13] on span "Edit with Elementor" at bounding box center [495, 12] width 91 height 12
